Goal: Task Accomplishment & Management: Use online tool/utility

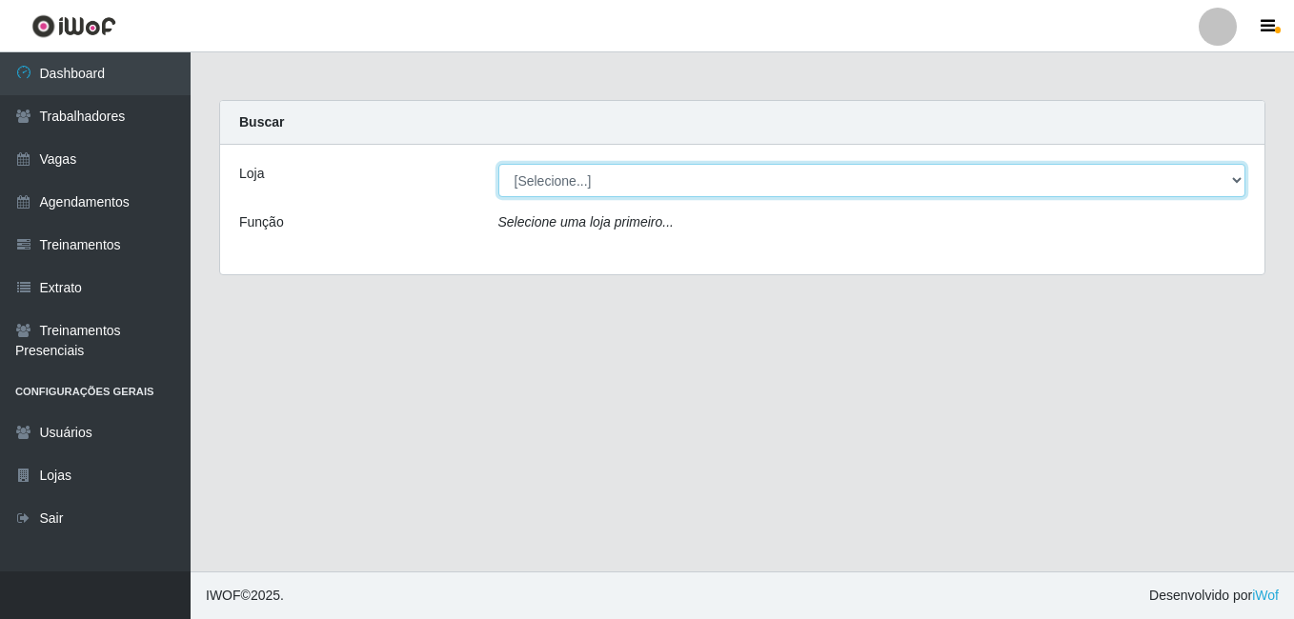
click at [955, 186] on select "[Selecione...] [PERSON_NAME]" at bounding box center [872, 180] width 748 height 33
select select "430"
click at [498, 164] on select "[Selecione...] [PERSON_NAME]" at bounding box center [872, 180] width 748 height 33
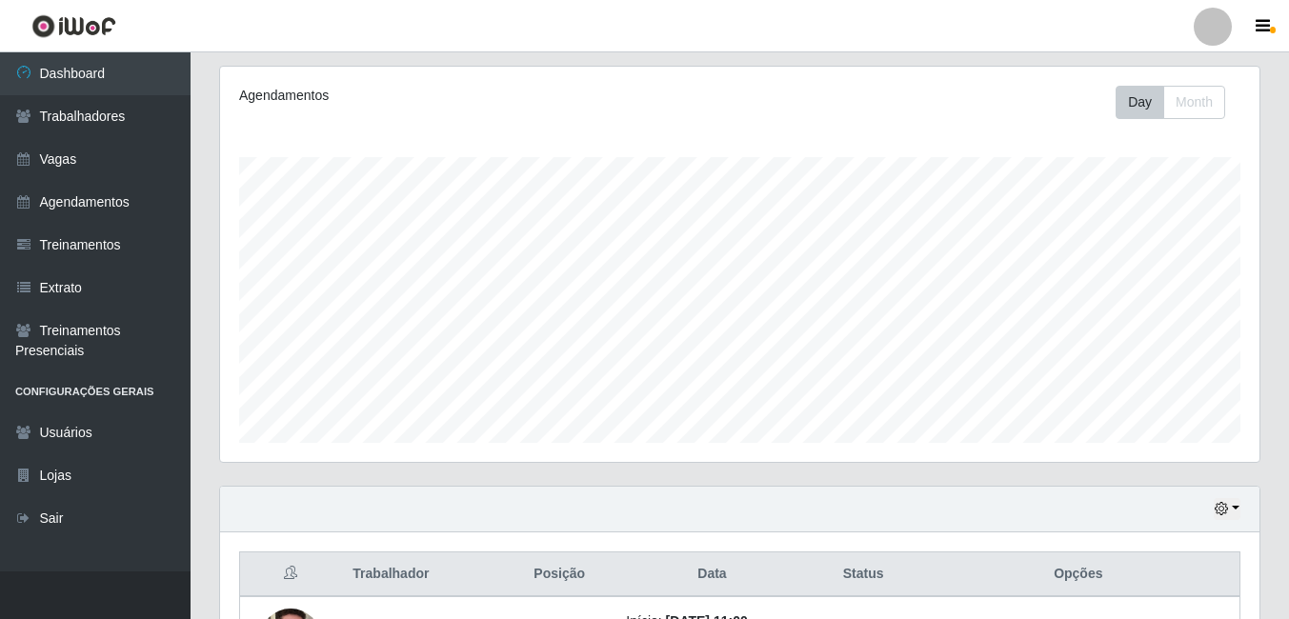
scroll to position [476, 0]
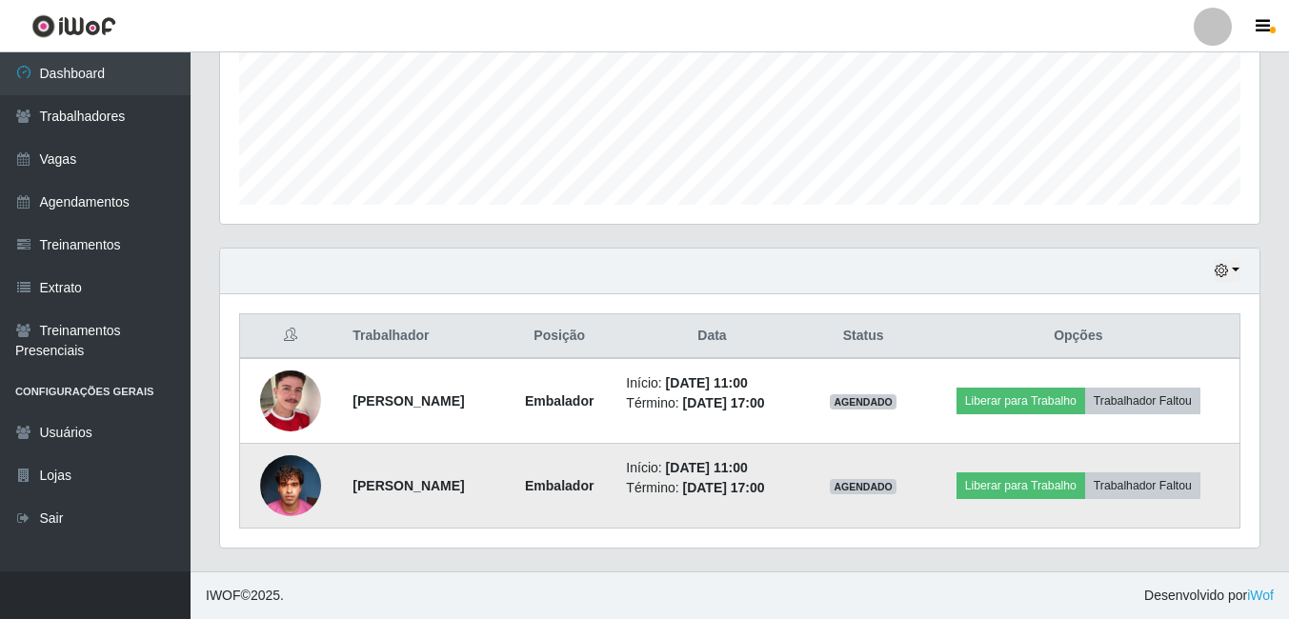
drag, startPoint x: 366, startPoint y: 489, endPoint x: 354, endPoint y: 489, distance: 11.4
click at [367, 489] on strong "[PERSON_NAME]" at bounding box center [408, 485] width 111 height 15
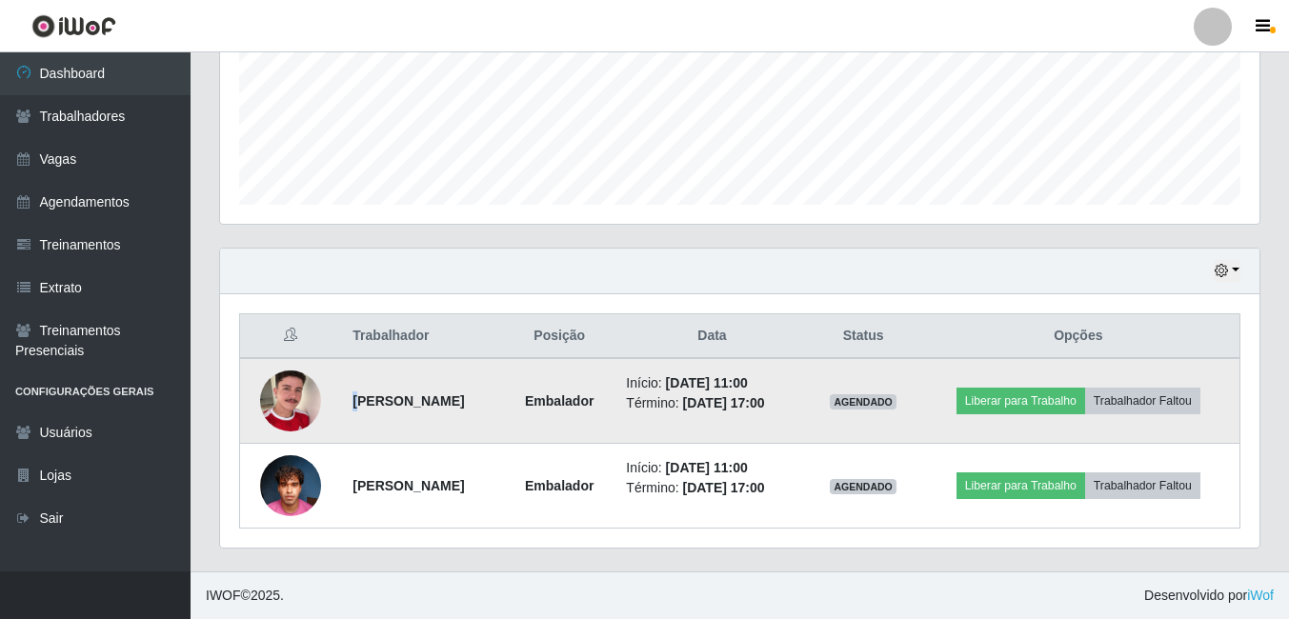
click at [353, 404] on strong "[PERSON_NAME]" at bounding box center [408, 401] width 111 height 15
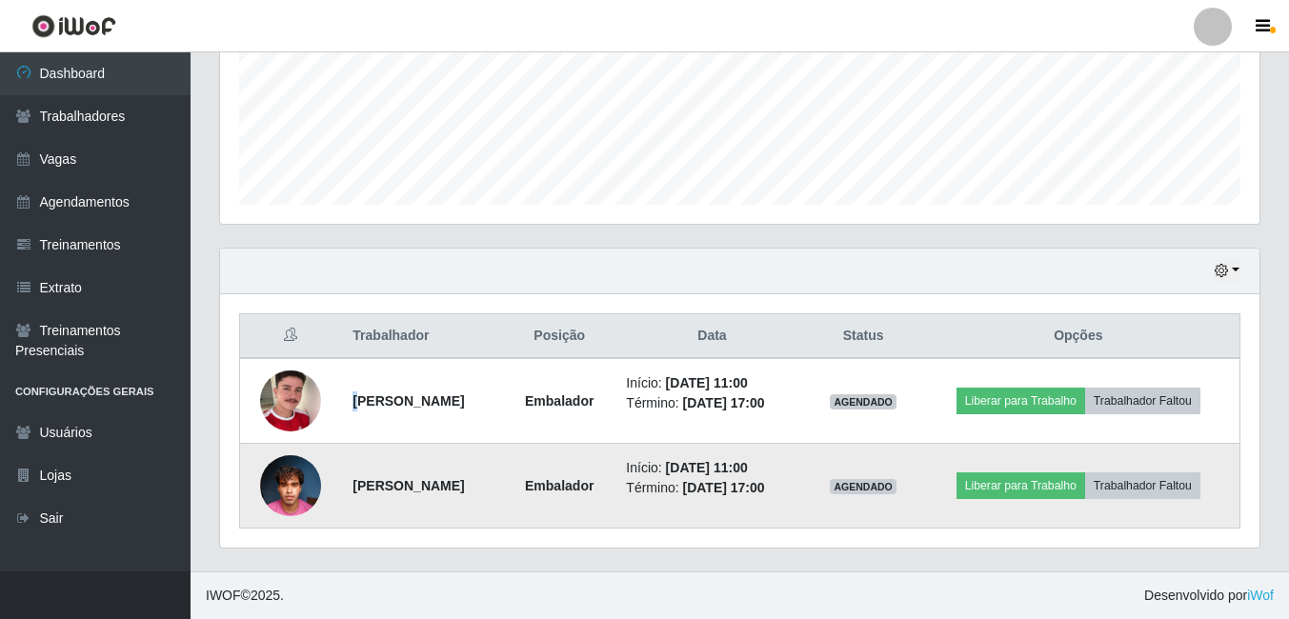
drag, startPoint x: 338, startPoint y: 492, endPoint x: 565, endPoint y: 494, distance: 226.8
click at [504, 494] on td "[PERSON_NAME]" at bounding box center [422, 486] width 163 height 85
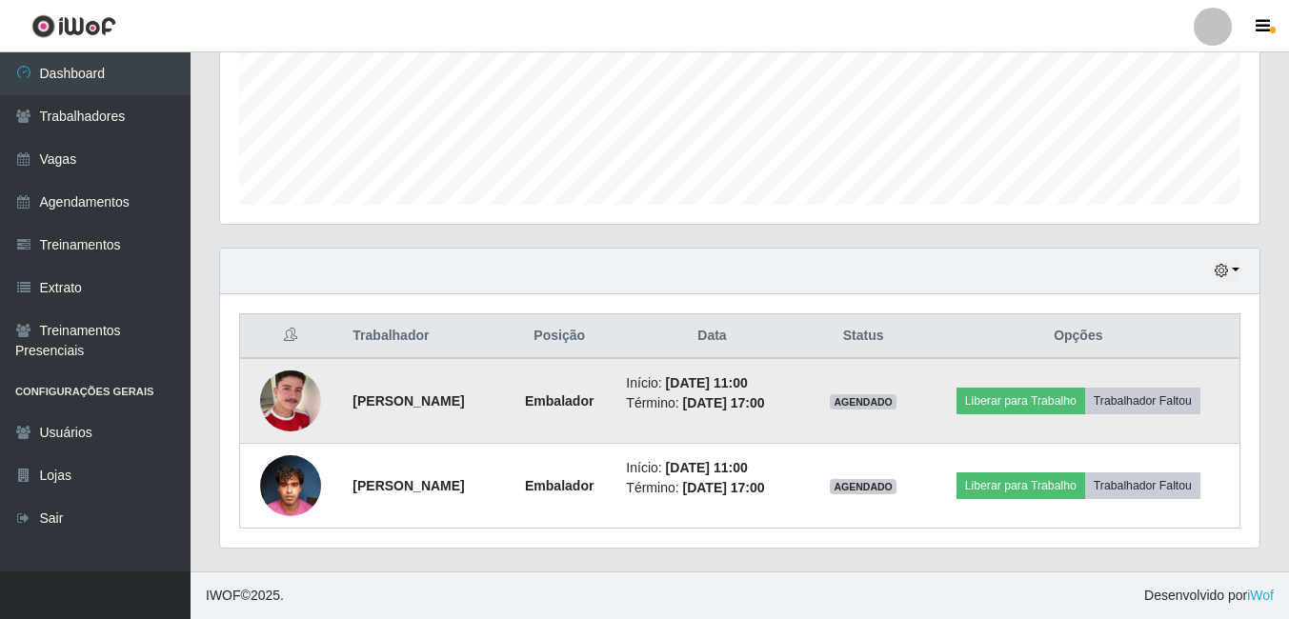
drag, startPoint x: 565, startPoint y: 494, endPoint x: 475, endPoint y: 410, distance: 122.7
click at [464, 409] on strong "[PERSON_NAME]" at bounding box center [408, 401] width 111 height 15
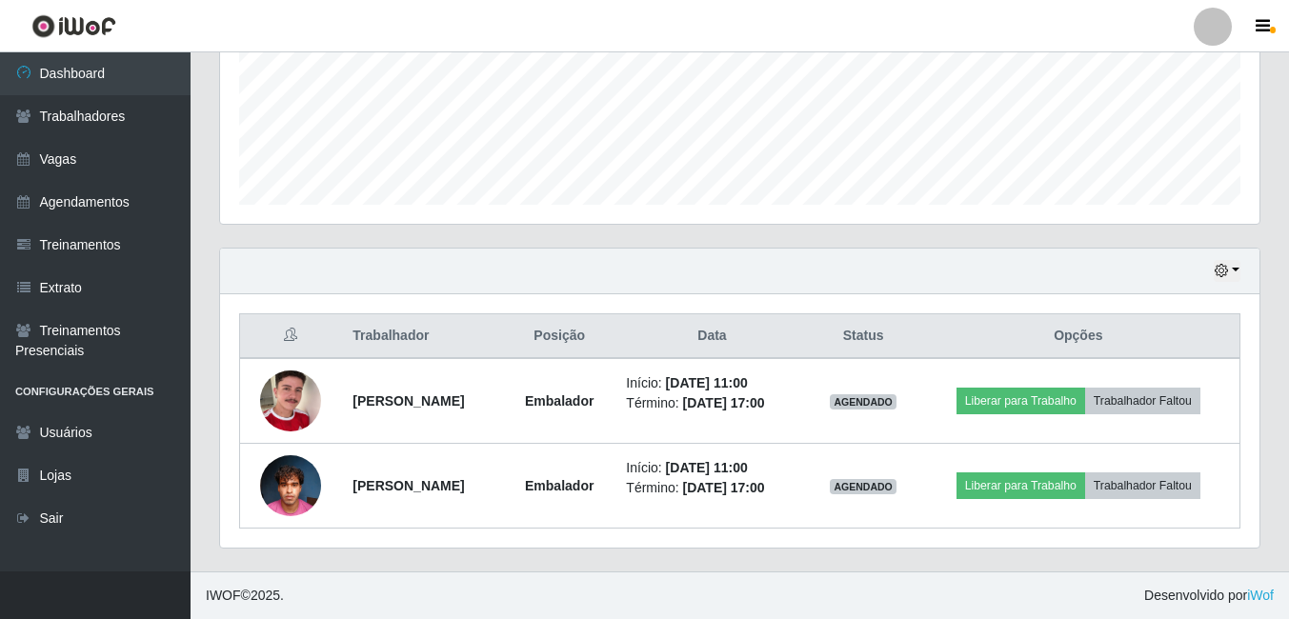
scroll to position [0, 0]
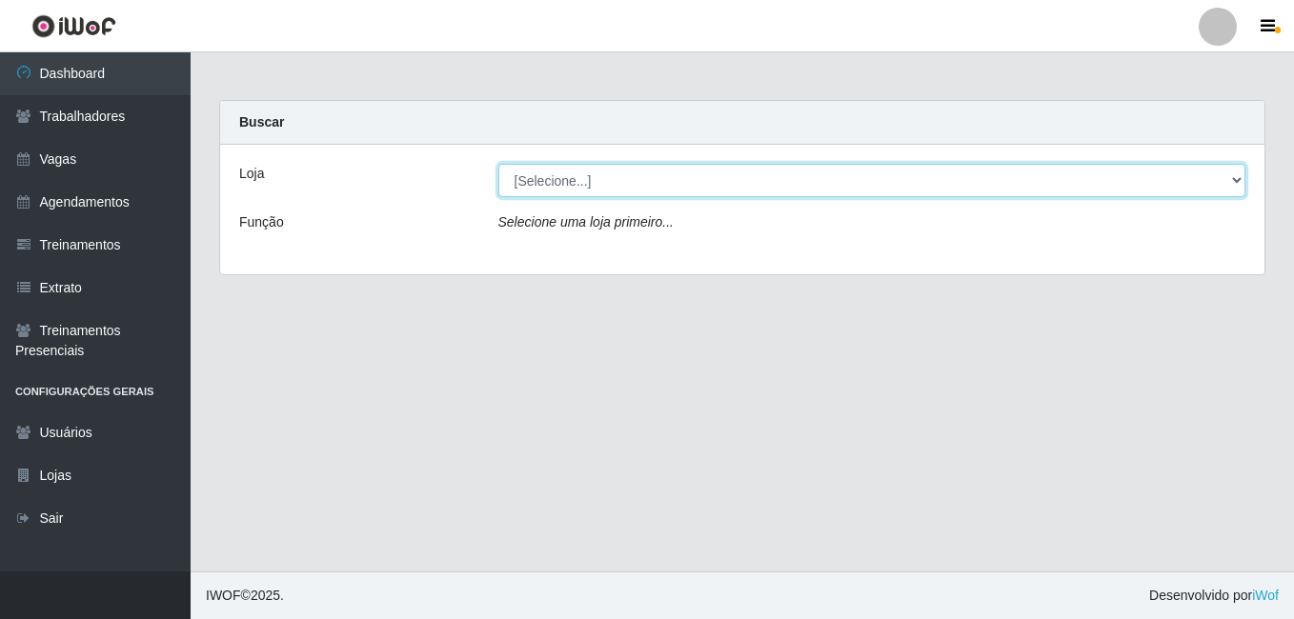
click at [847, 174] on select "[Selecione...] [PERSON_NAME]" at bounding box center [872, 180] width 748 height 33
select select "430"
click at [498, 164] on select "[Selecione...] [PERSON_NAME]" at bounding box center [872, 180] width 748 height 33
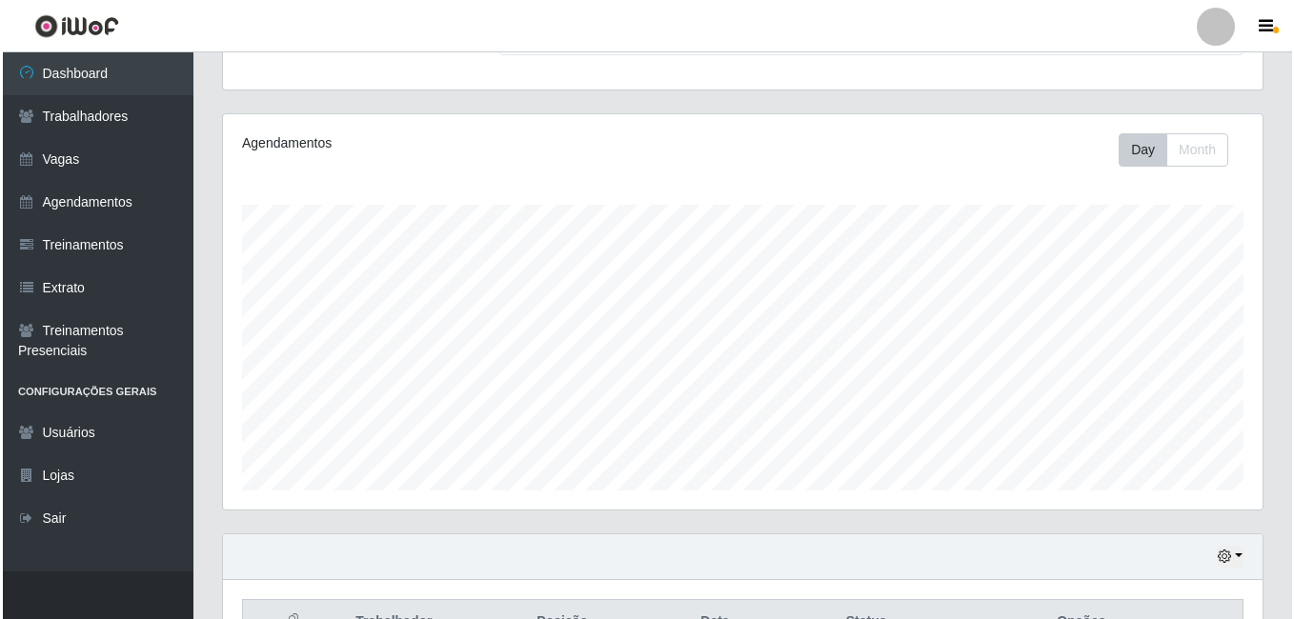
scroll to position [476, 0]
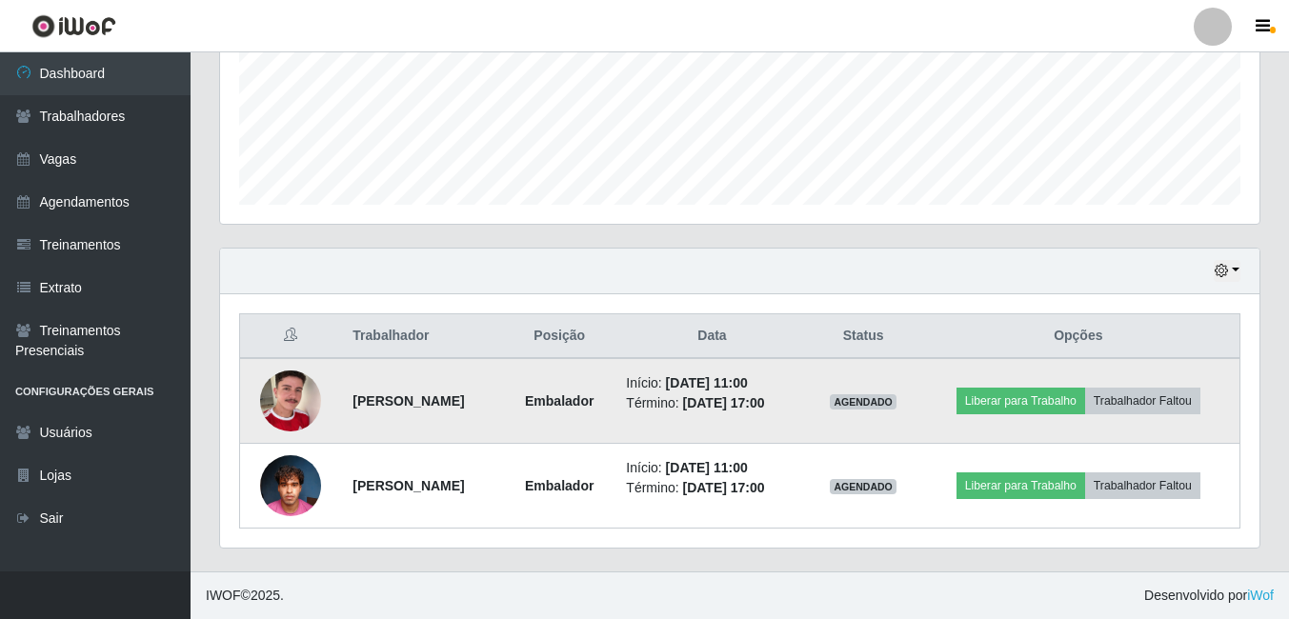
click at [280, 403] on img at bounding box center [290, 401] width 61 height 109
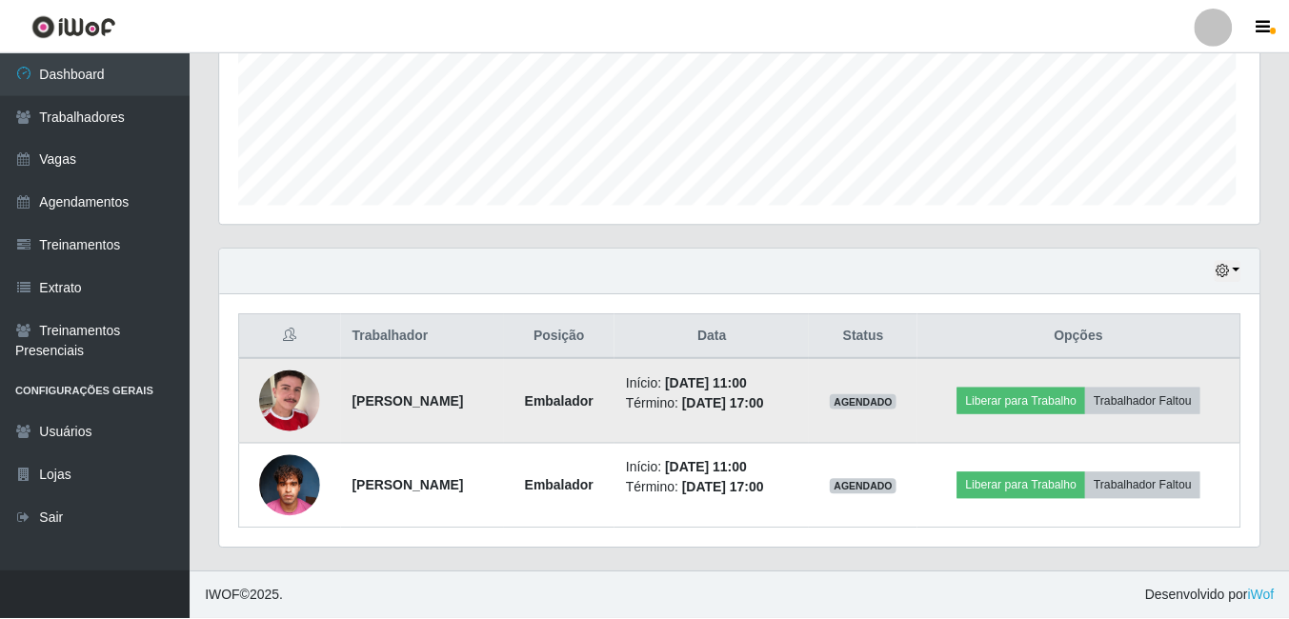
scroll to position [395, 1030]
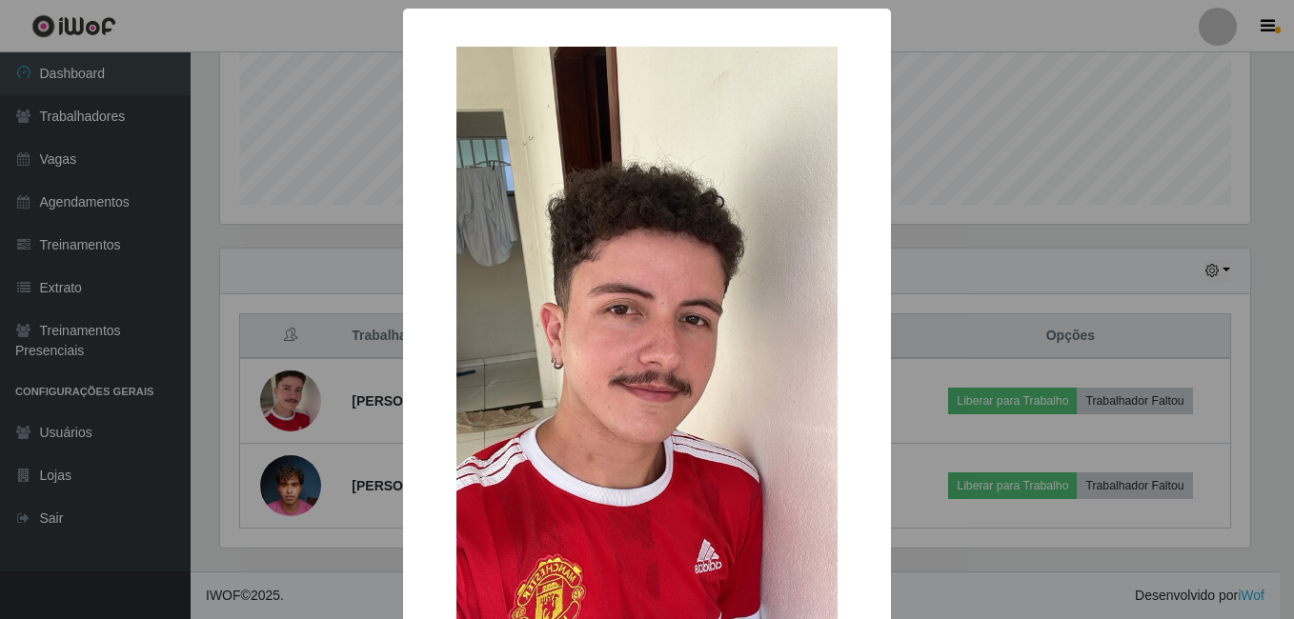
click at [279, 403] on div "× OK Cancel" at bounding box center [647, 309] width 1294 height 619
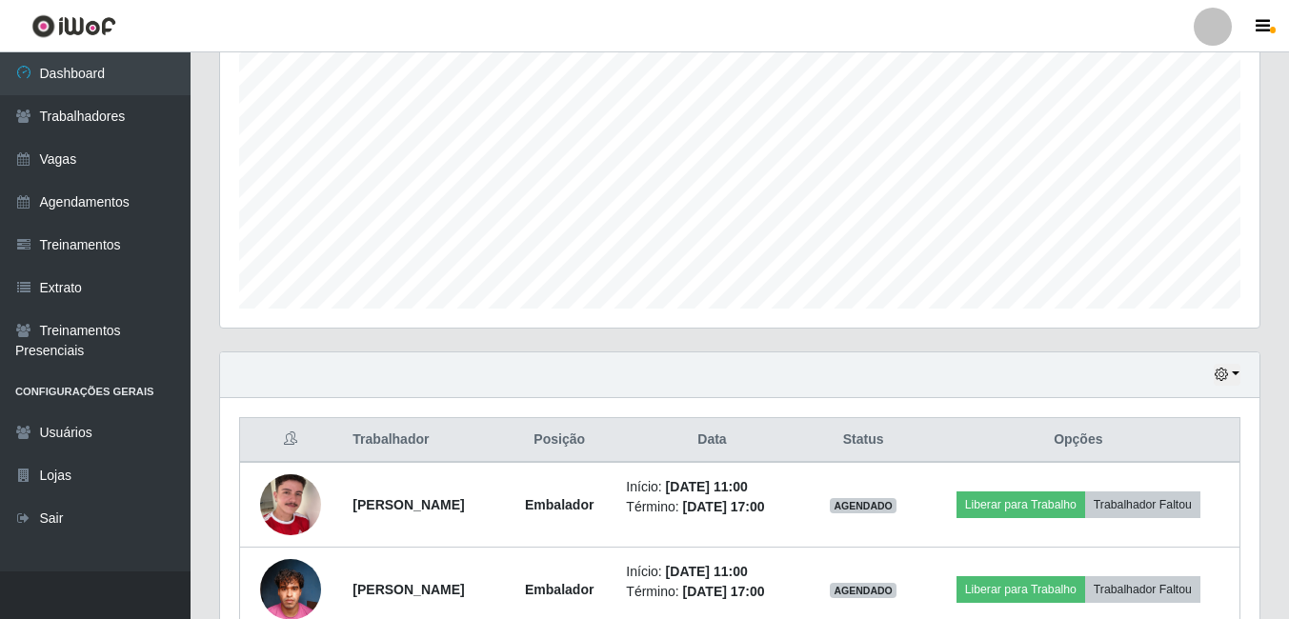
scroll to position [476, 0]
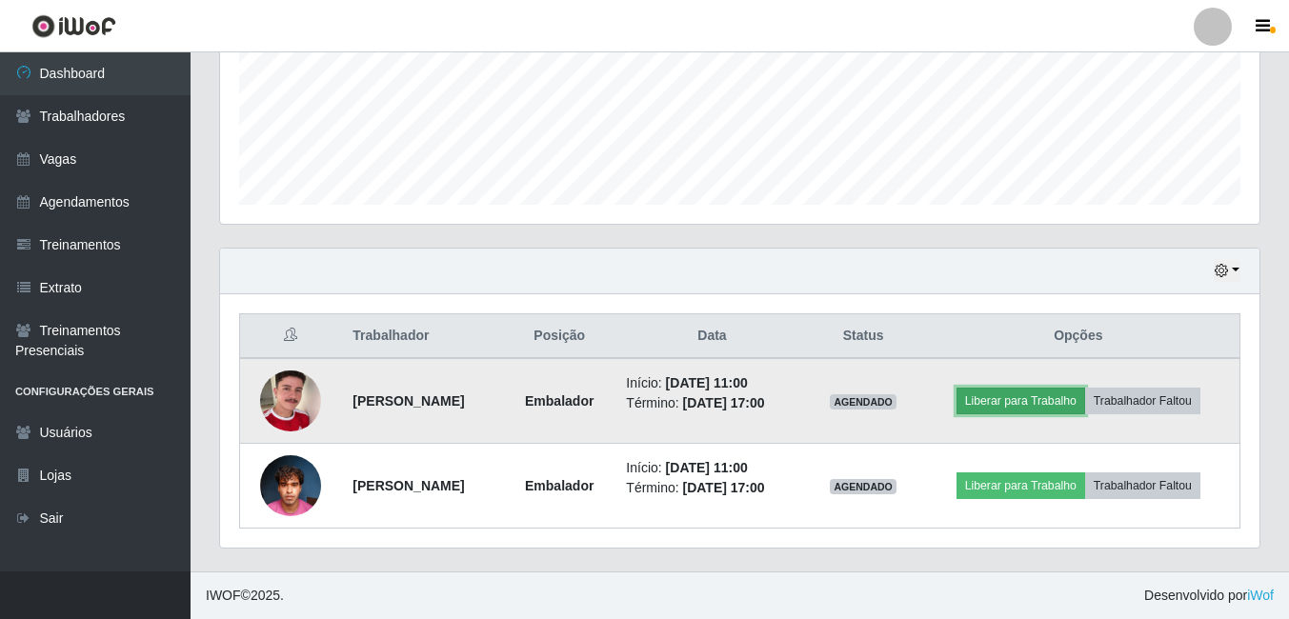
click at [1043, 397] on button "Liberar para Trabalho" at bounding box center [1021, 401] width 129 height 27
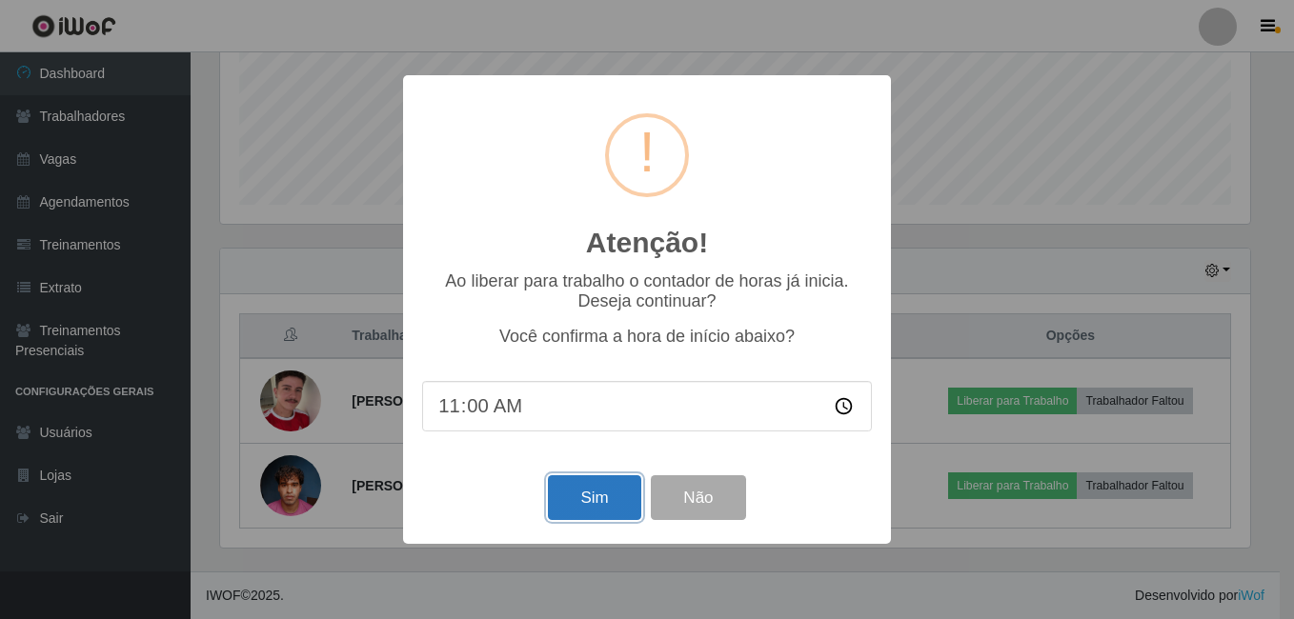
click at [596, 492] on button "Sim" at bounding box center [594, 497] width 92 height 45
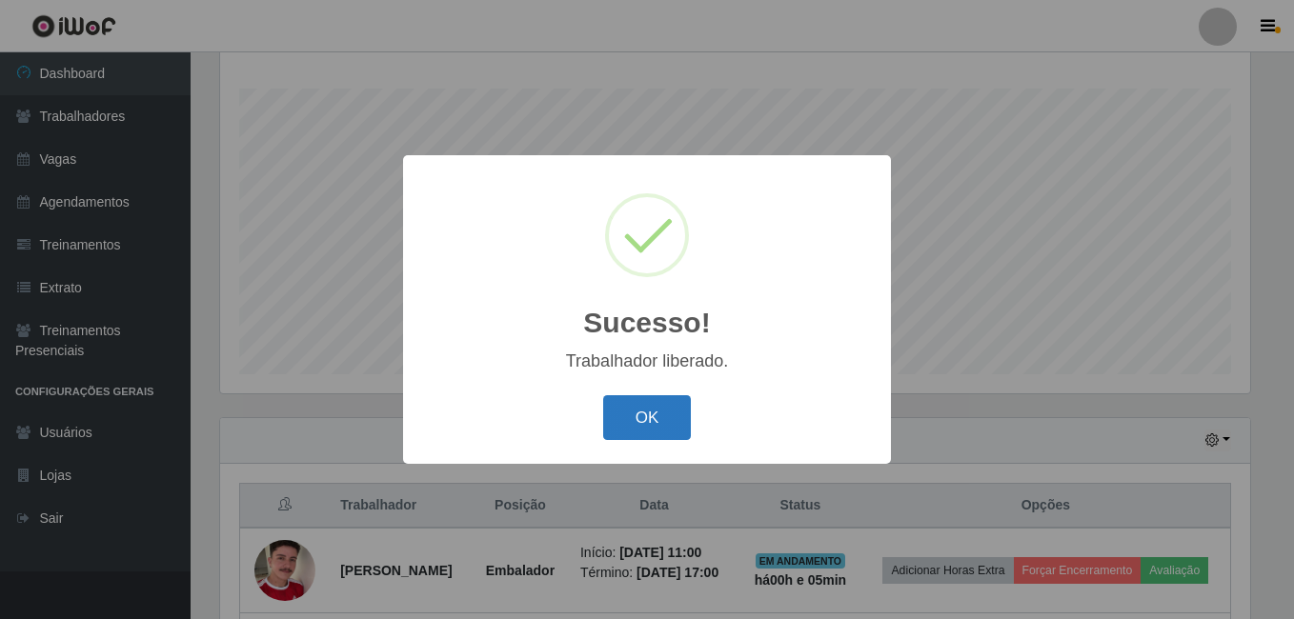
click at [656, 413] on button "OK" at bounding box center [647, 417] width 89 height 45
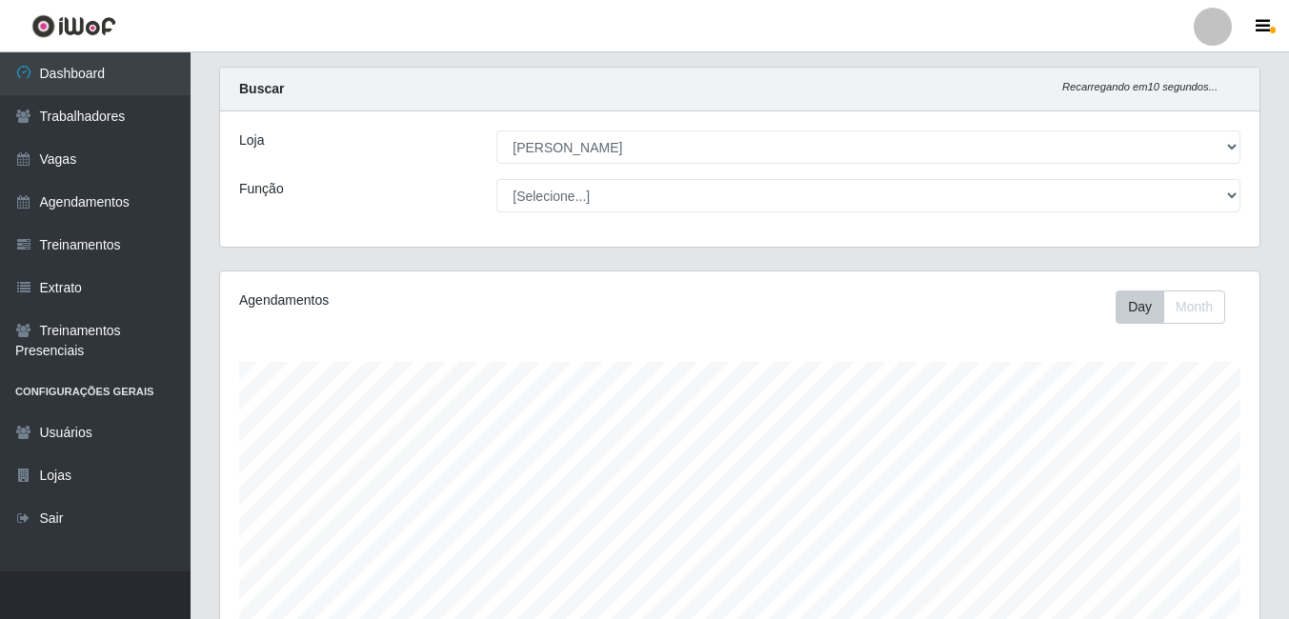
scroll to position [0, 0]
